Goal: Information Seeking & Learning: Learn about a topic

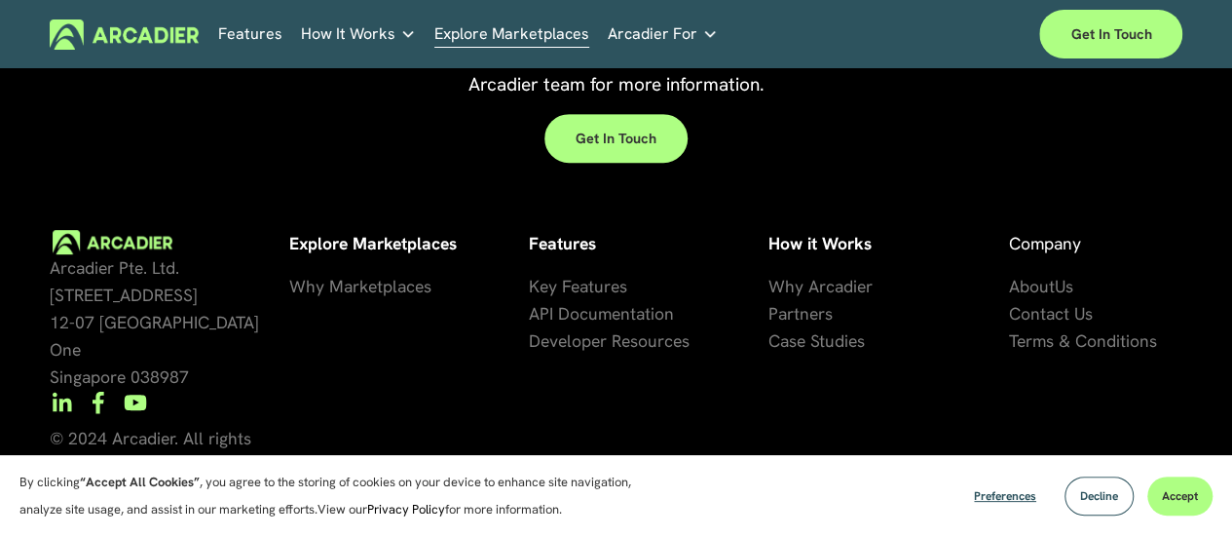
scroll to position [4121, 0]
click at [809, 323] on span "artners" at bounding box center [805, 313] width 55 height 22
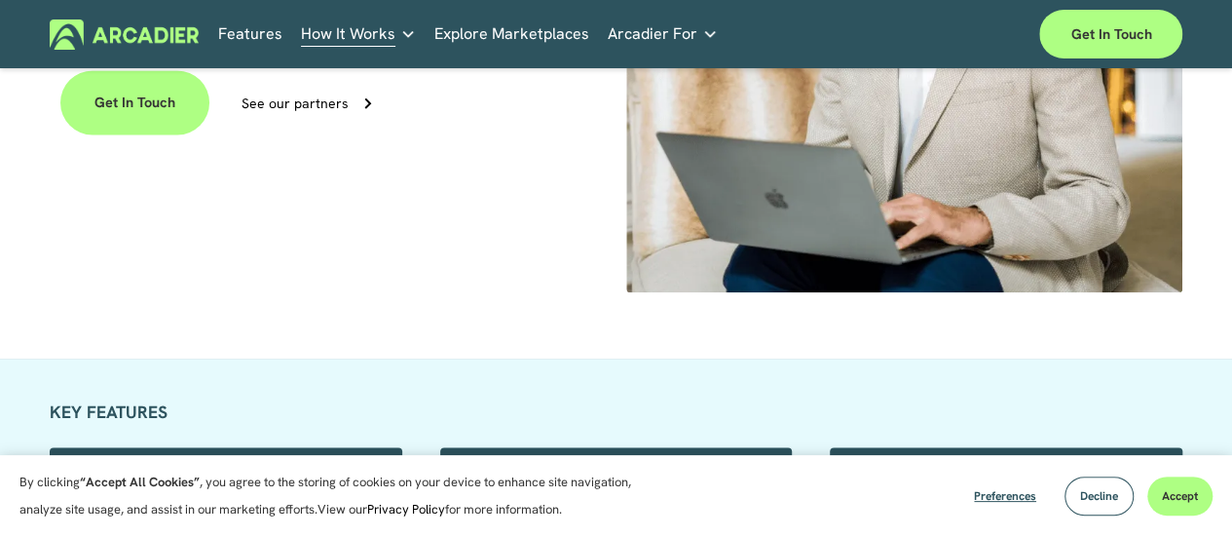
scroll to position [1311, 0]
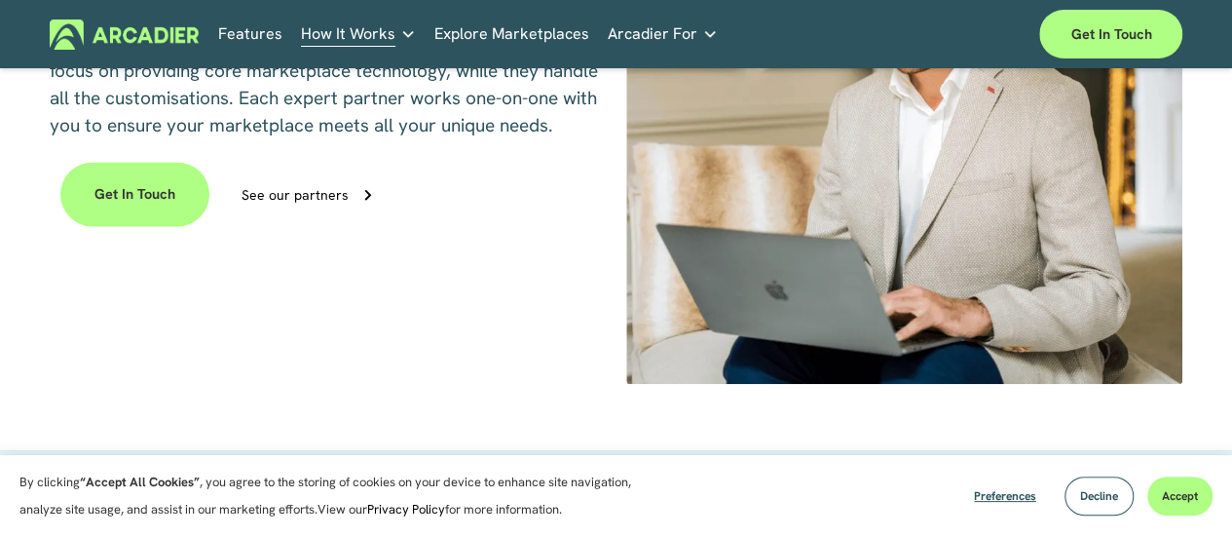
click at [400, 32] on icon "folder dropdown" at bounding box center [408, 34] width 16 height 16
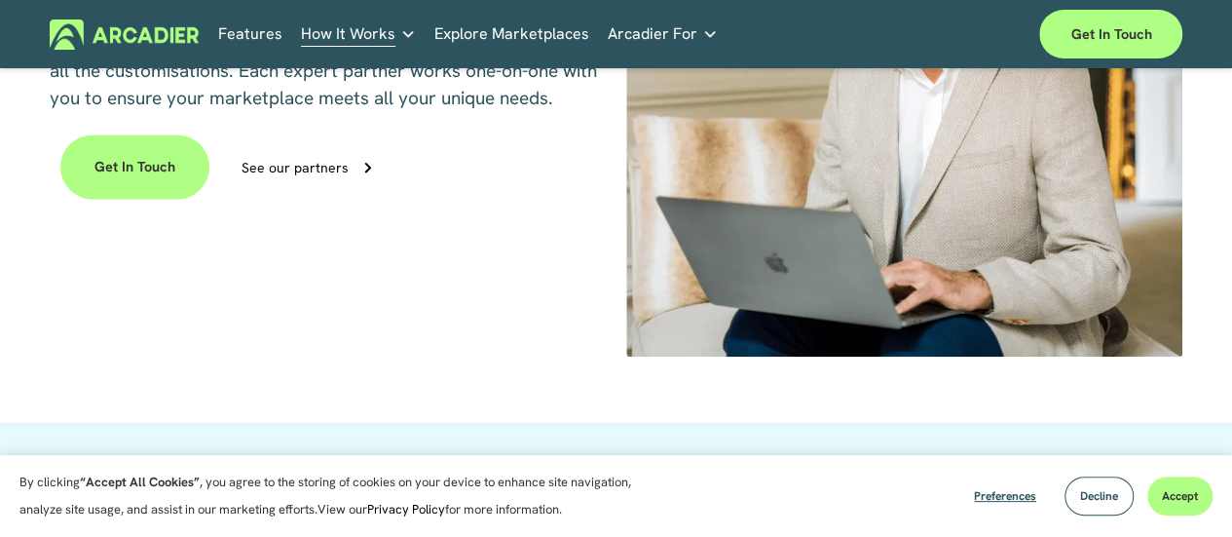
click at [538, 36] on link "Explore Marketplaces" at bounding box center [512, 34] width 155 height 30
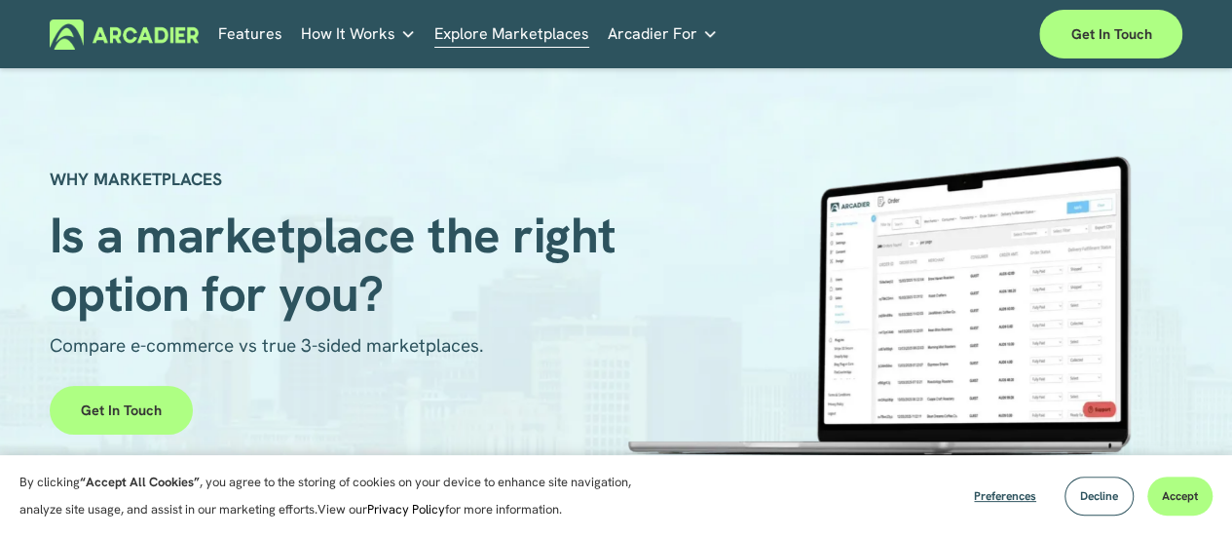
click at [689, 33] on span "Arcadier For" at bounding box center [653, 33] width 90 height 27
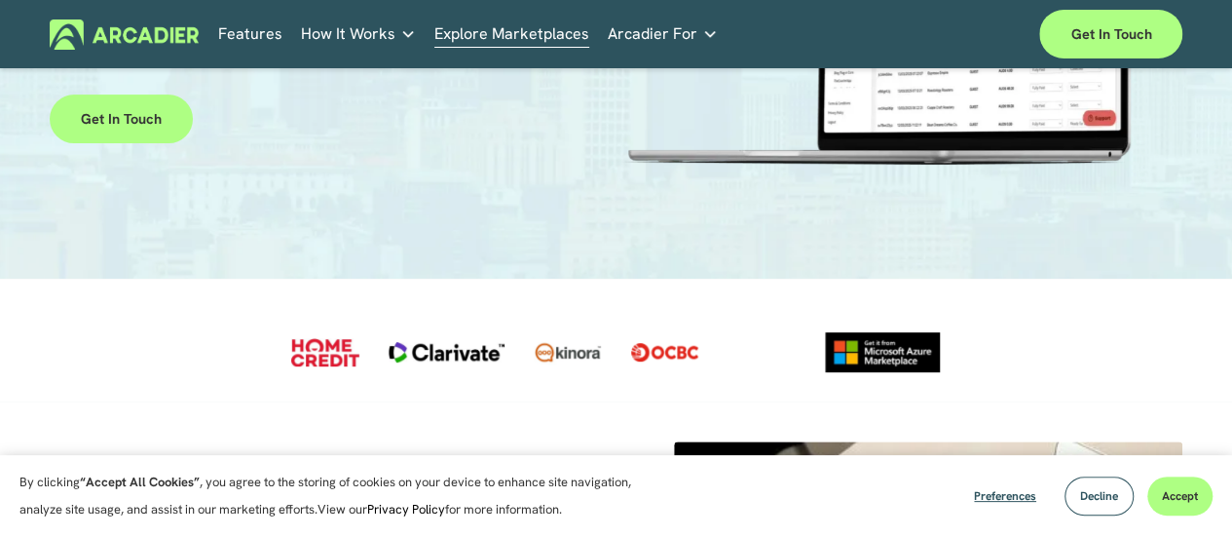
scroll to position [292, 0]
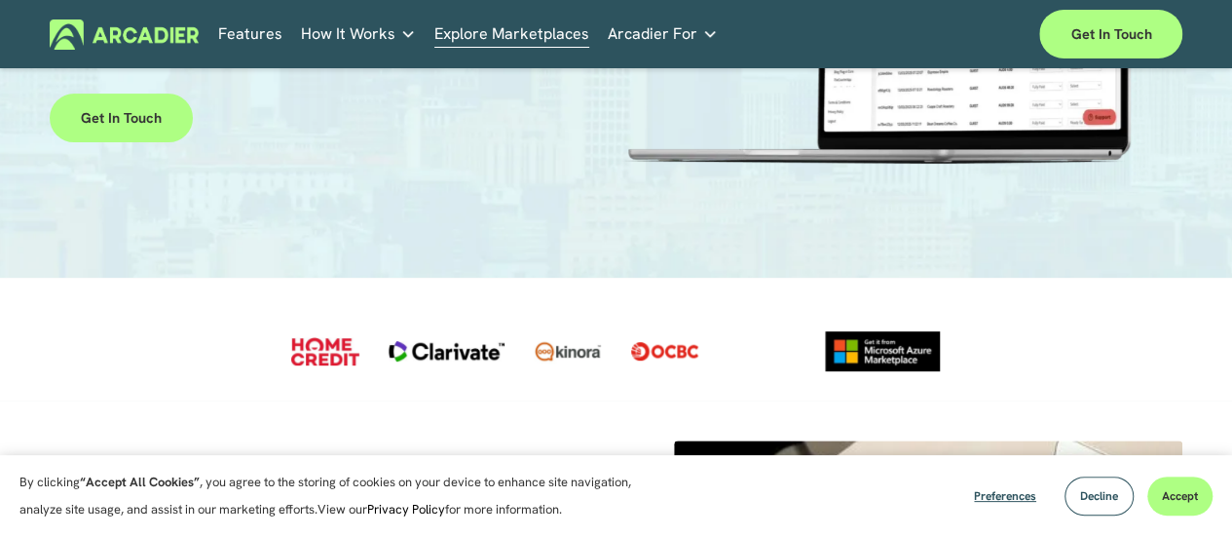
click at [0, 0] on div "Economic Development Designed to support your visitor economy agenda and invest…" at bounding box center [0, 0] width 0 height 0
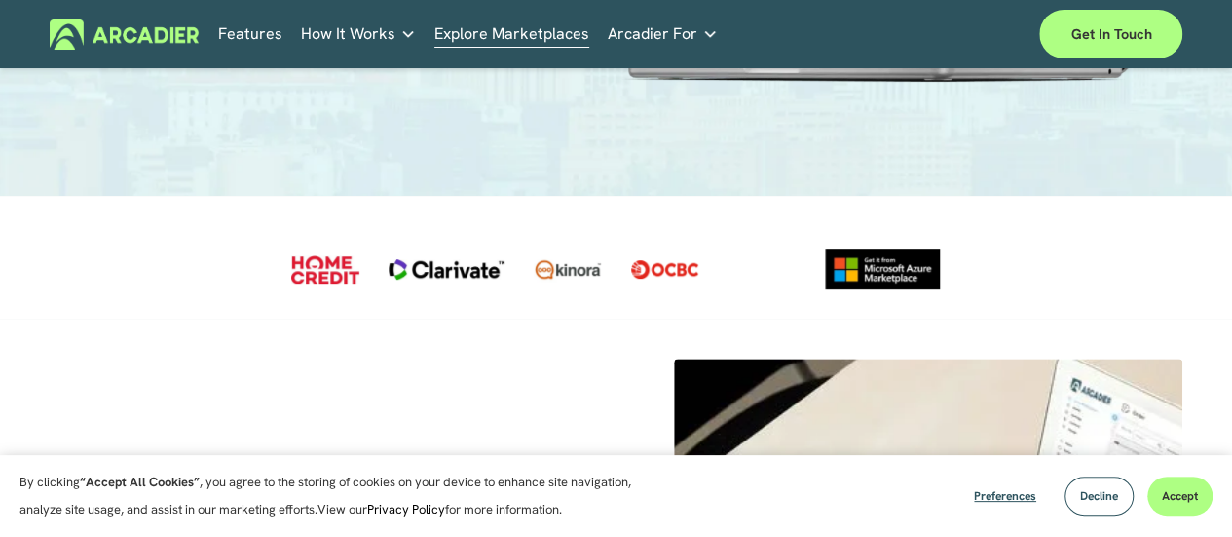
scroll to position [487, 0]
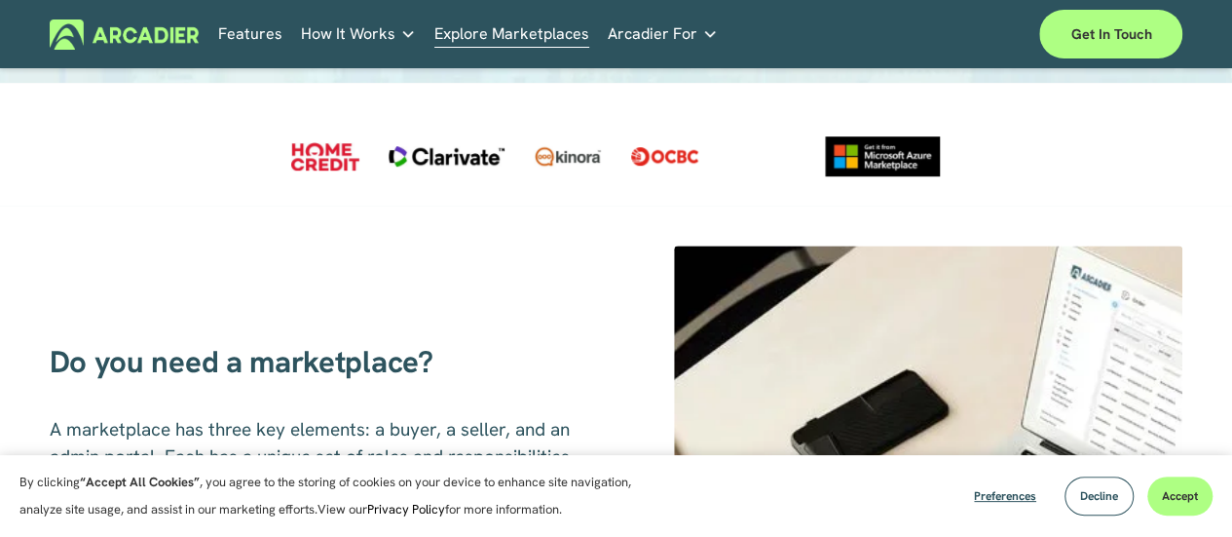
click at [0, 0] on link "Retail Marketplaces Whatever you are offering to your customer, we bring it all…" at bounding box center [0, 0] width 0 height 0
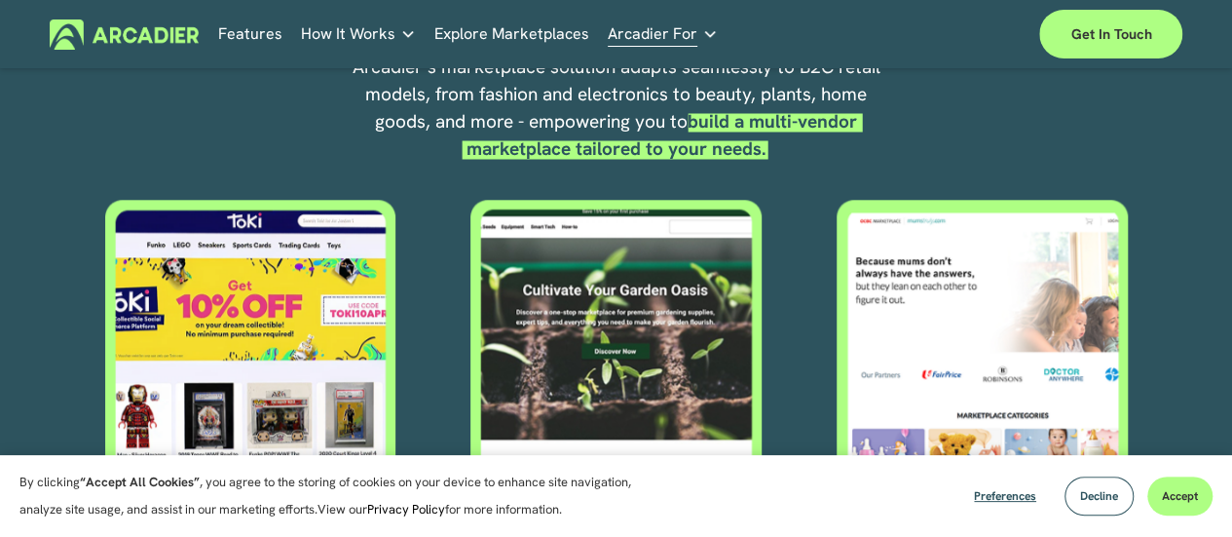
scroll to position [877, 0]
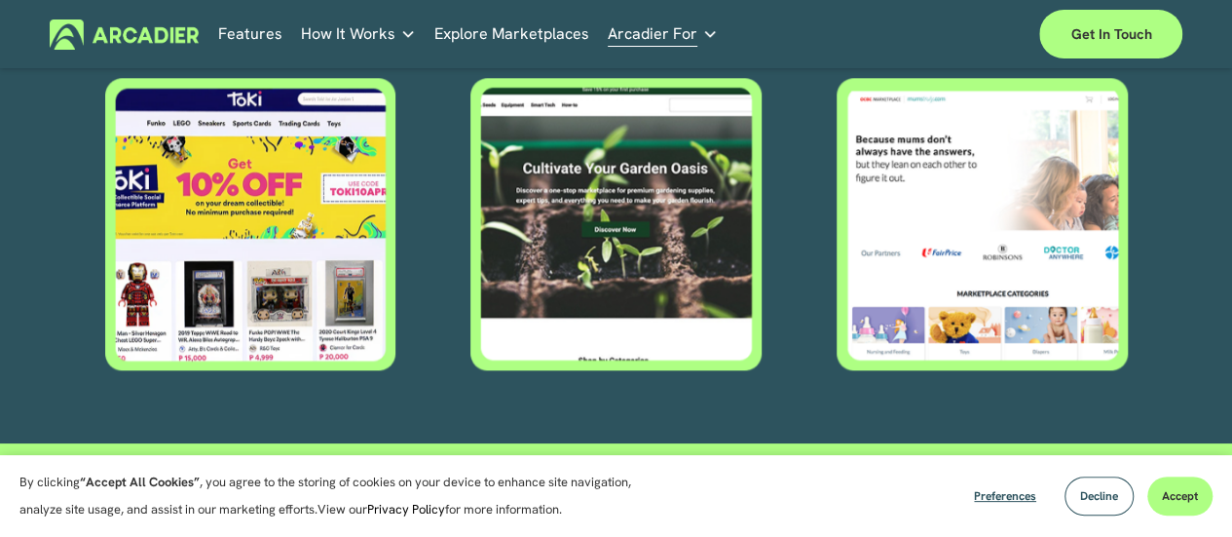
click at [293, 201] on div at bounding box center [250, 224] width 294 height 292
click at [275, 278] on div at bounding box center [250, 224] width 294 height 292
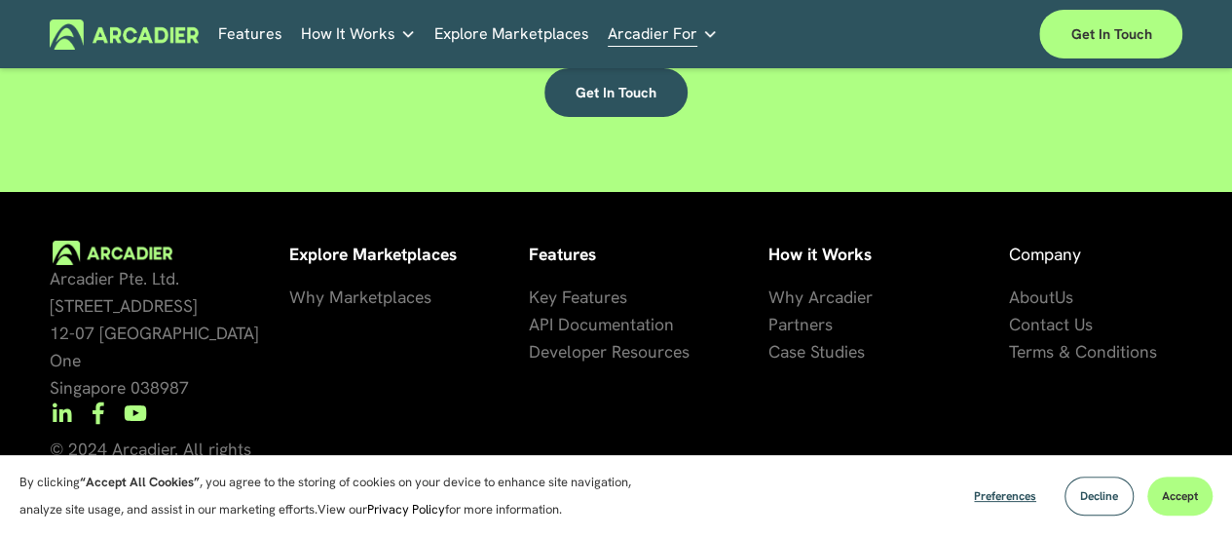
scroll to position [3205, 0]
